Goal: Share content: Share content

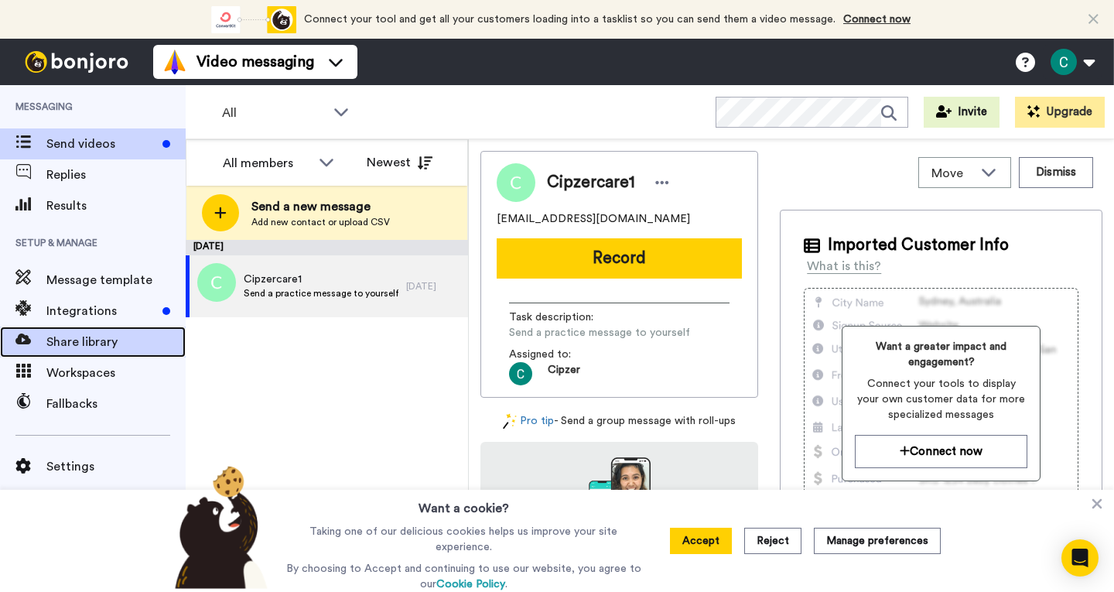
click at [79, 337] on span "Share library" at bounding box center [115, 342] width 139 height 19
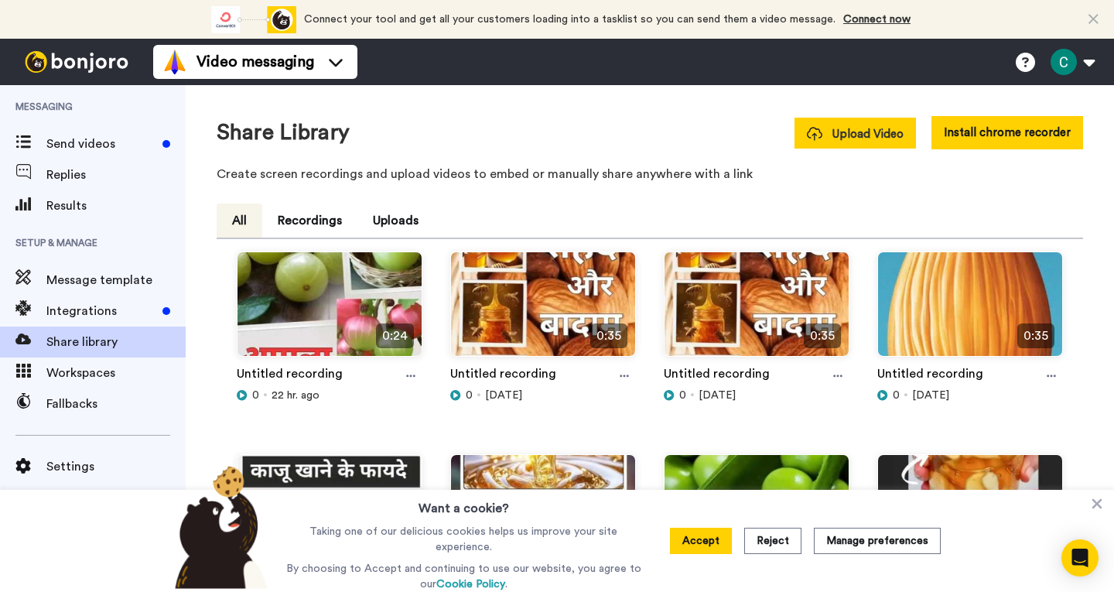
click at [867, 132] on span "Upload Video" at bounding box center [855, 134] width 97 height 16
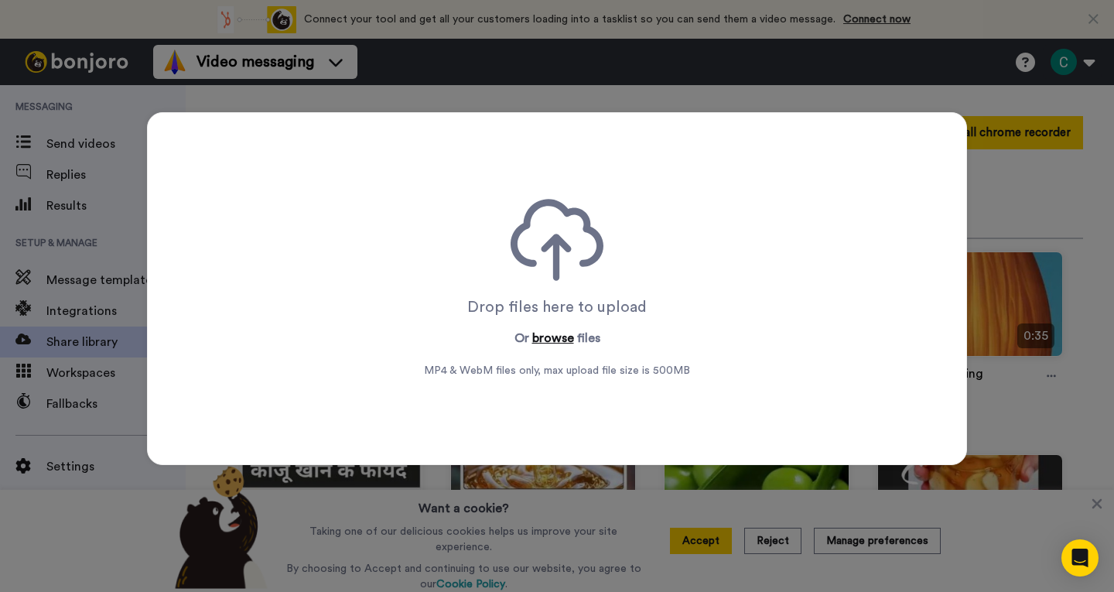
click at [553, 335] on button "browse" at bounding box center [553, 338] width 42 height 19
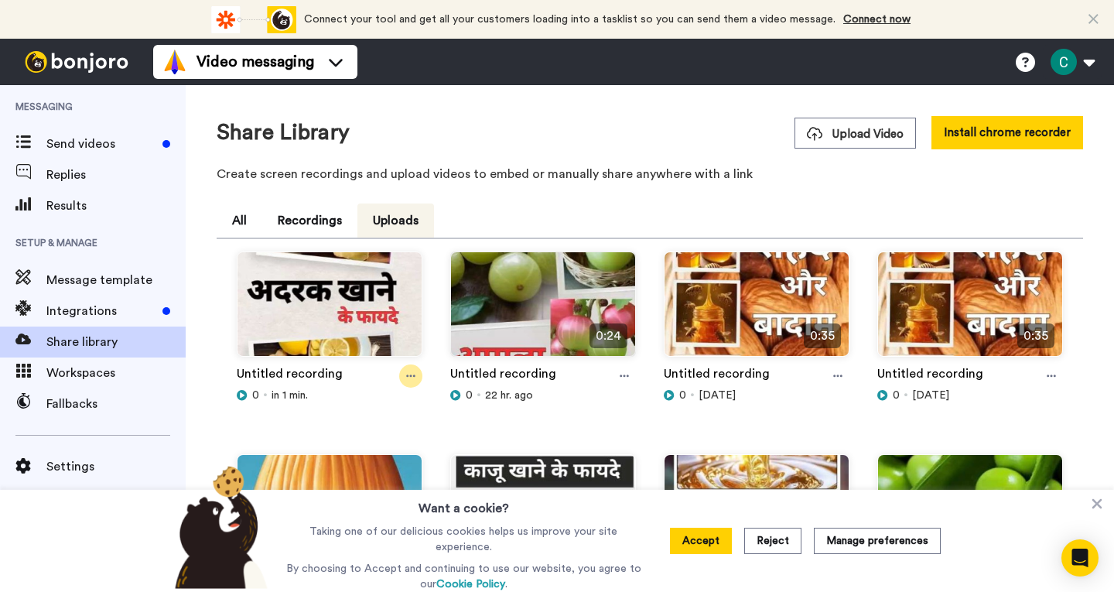
click at [406, 378] on icon at bounding box center [410, 376] width 9 height 11
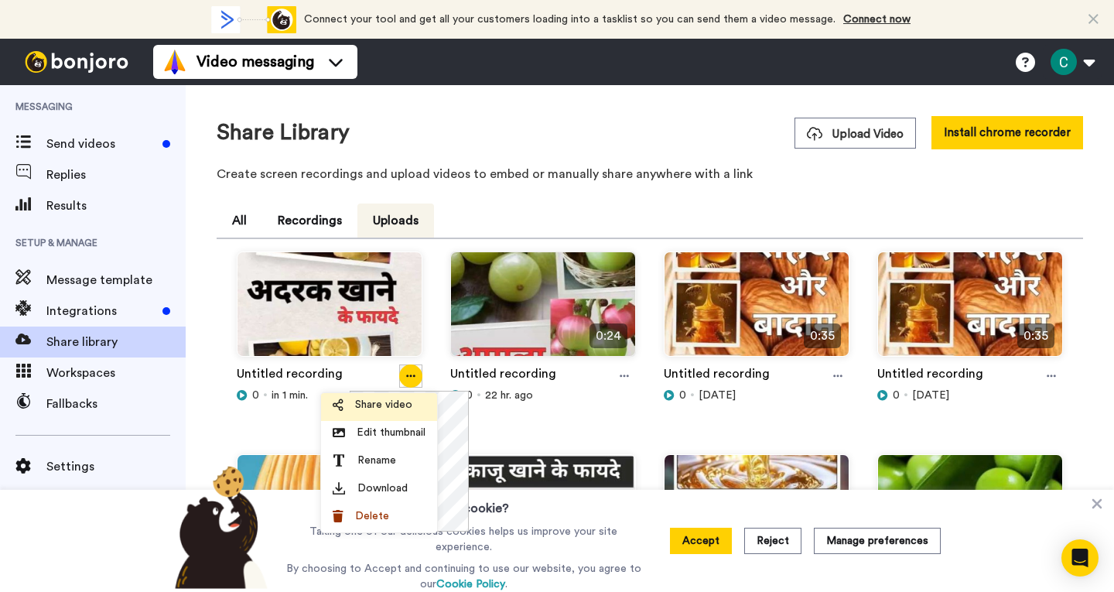
click at [386, 410] on span "Share video" at bounding box center [383, 404] width 57 height 15
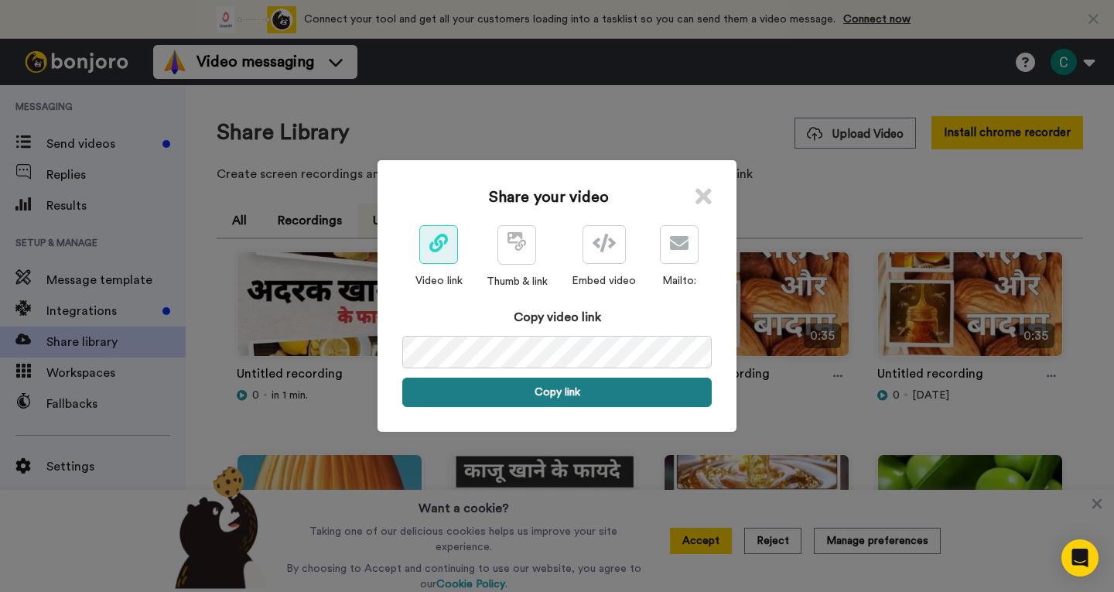
click at [562, 399] on button "Copy link" at bounding box center [556, 392] width 309 height 29
